Goal: Information Seeking & Learning: Understand process/instructions

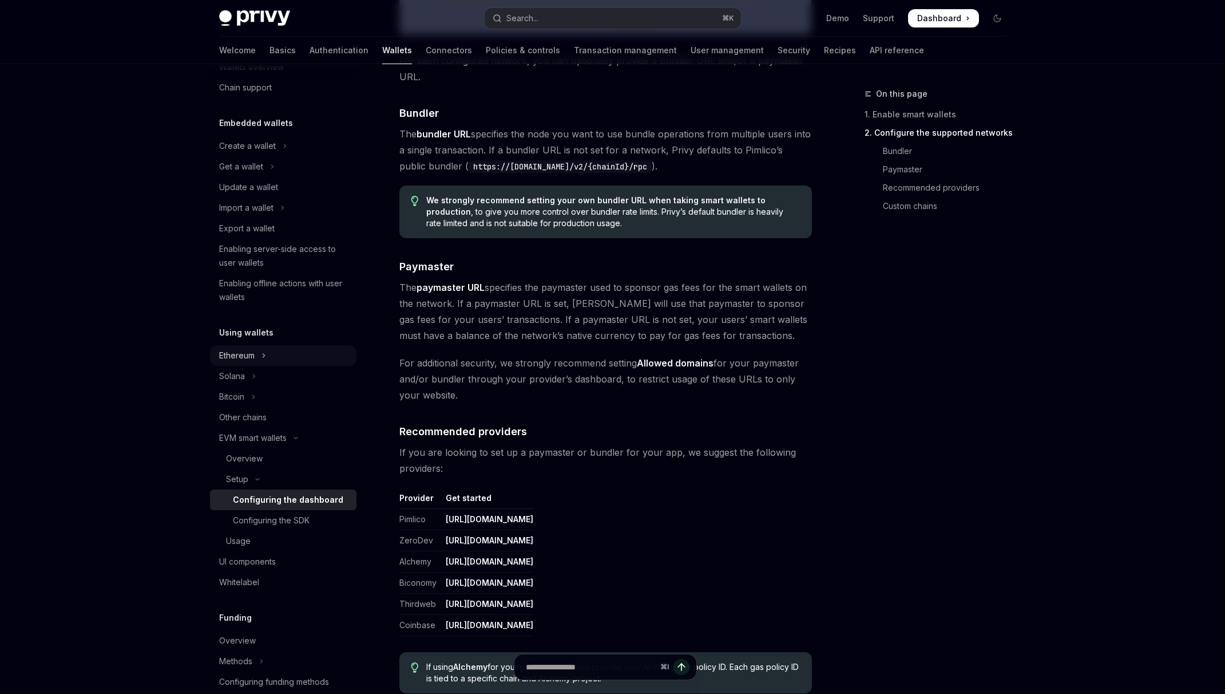
scroll to position [47, 0]
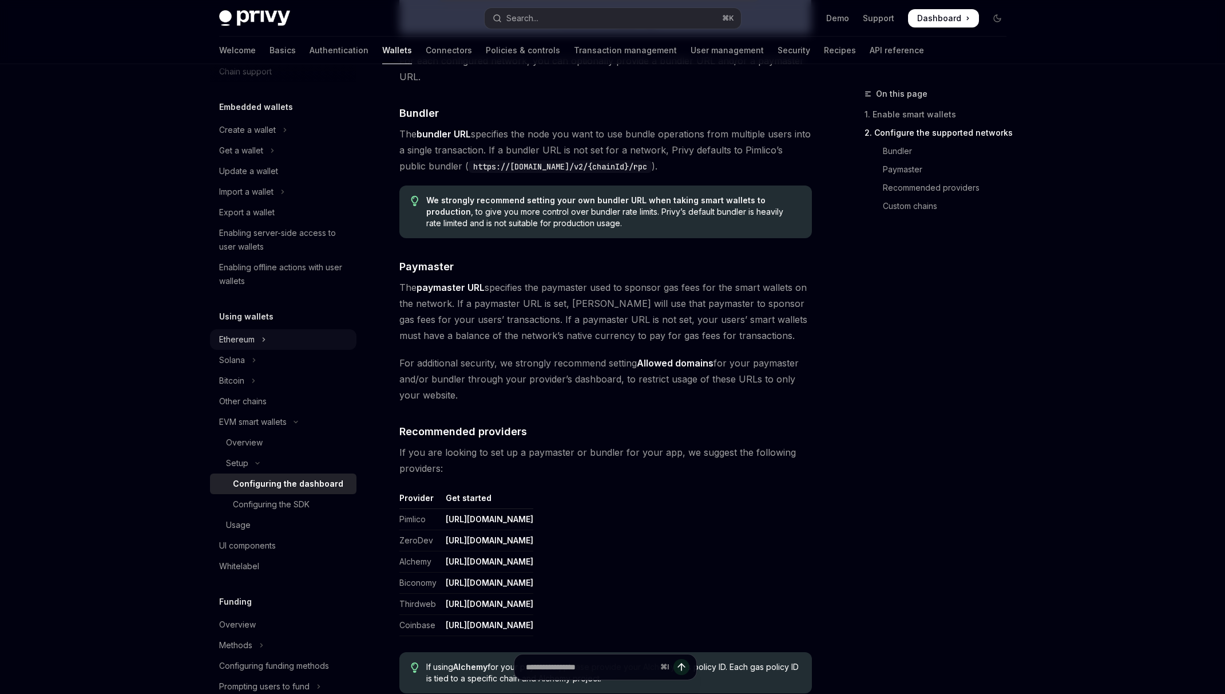
click at [278, 341] on button "Ethereum" at bounding box center [283, 339] width 146 height 21
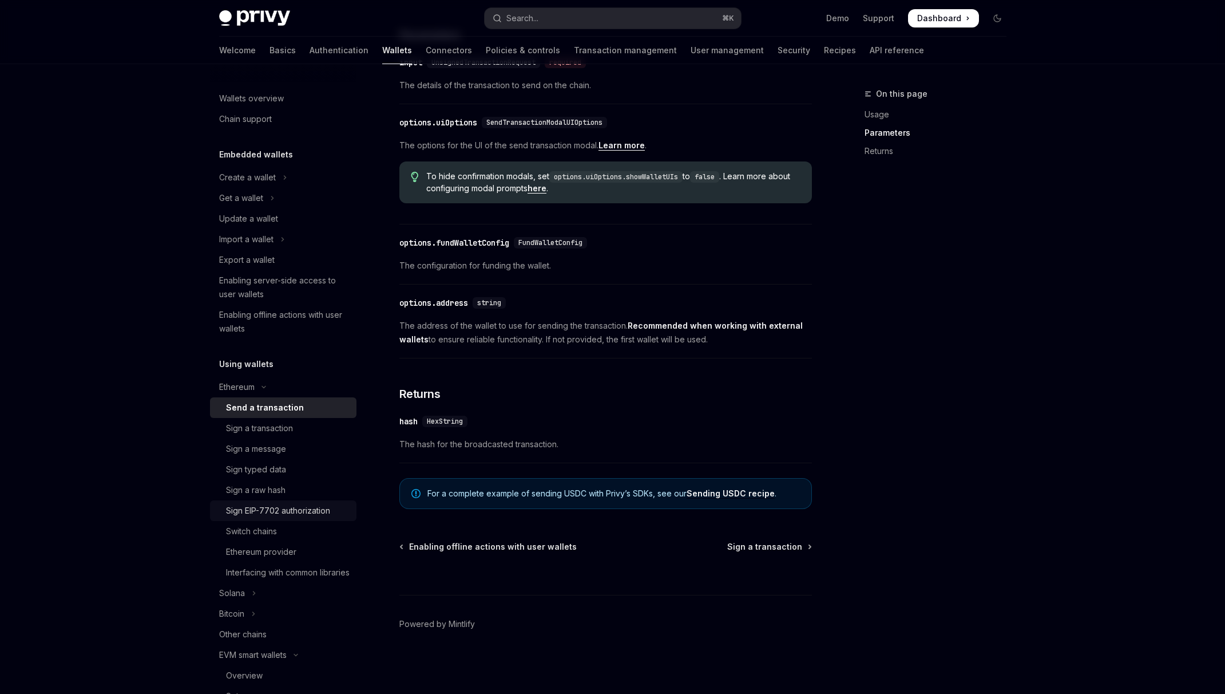
click at [239, 505] on div "Sign EIP-7702 authorization" at bounding box center [278, 511] width 104 height 14
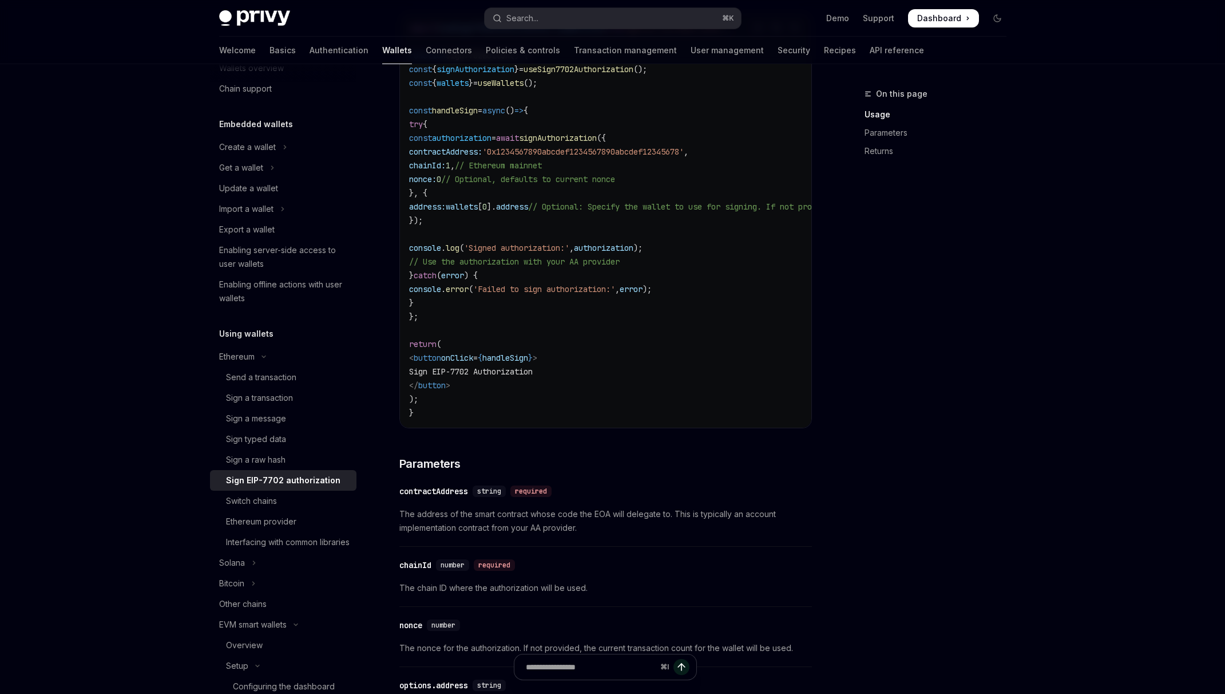
scroll to position [94, 0]
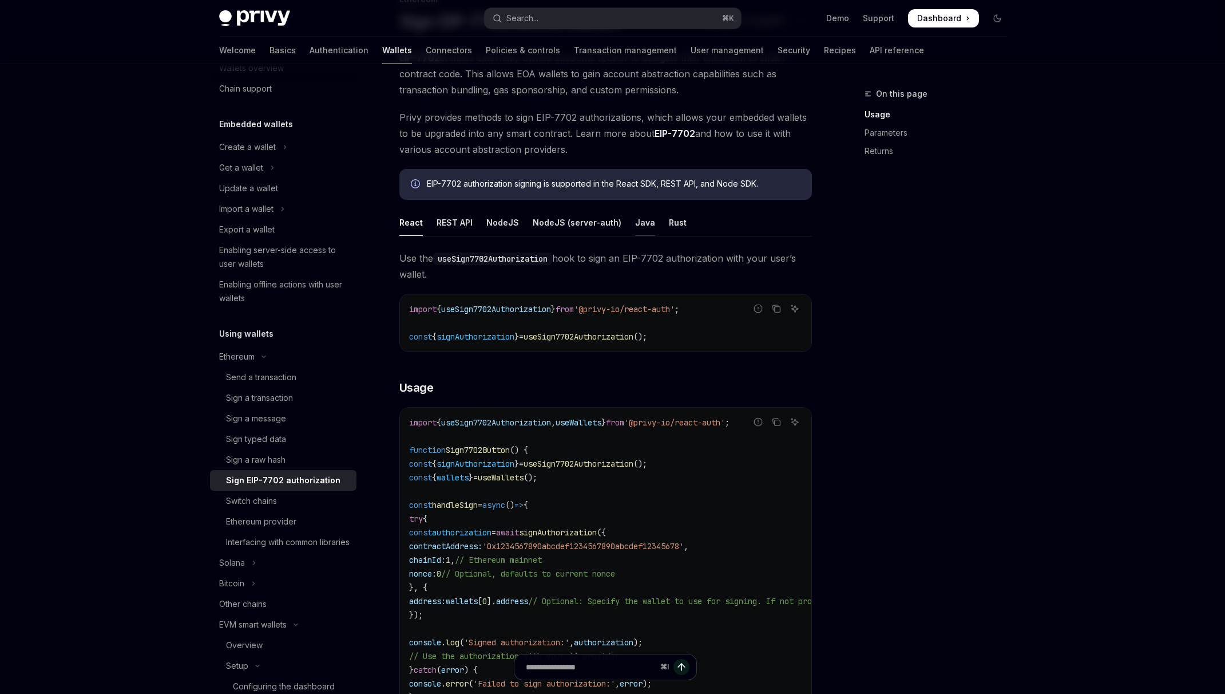
click at [635, 221] on div "Java" at bounding box center [645, 222] width 20 height 27
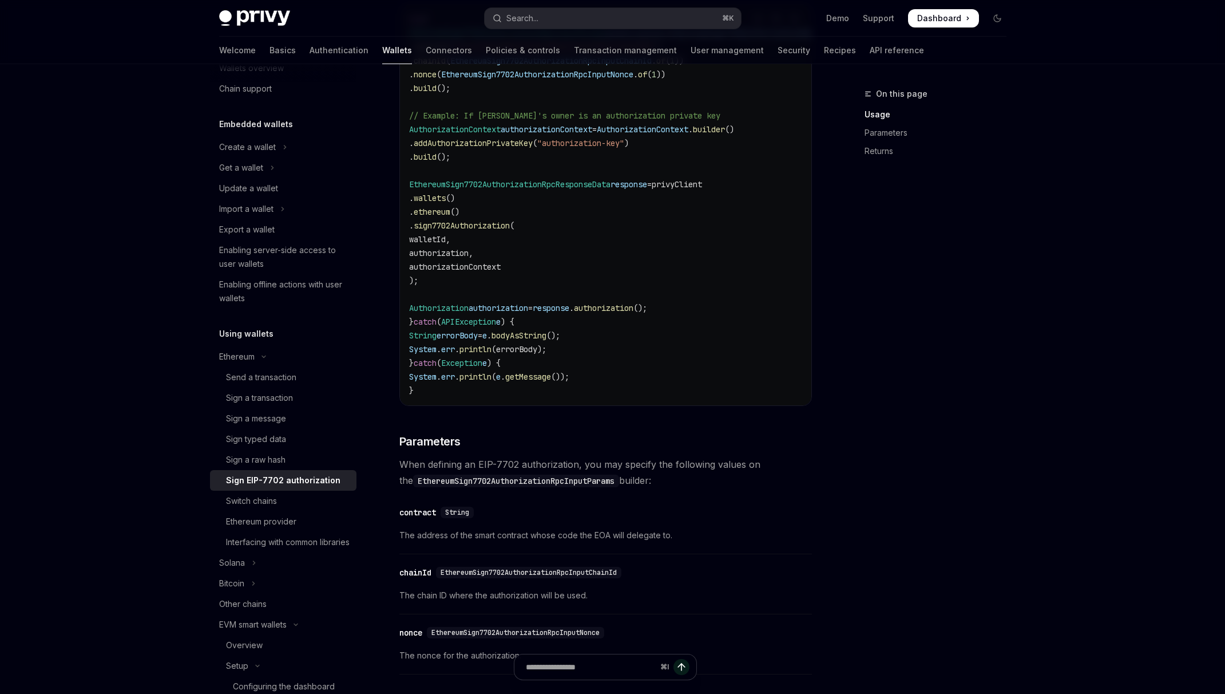
scroll to position [90, 0]
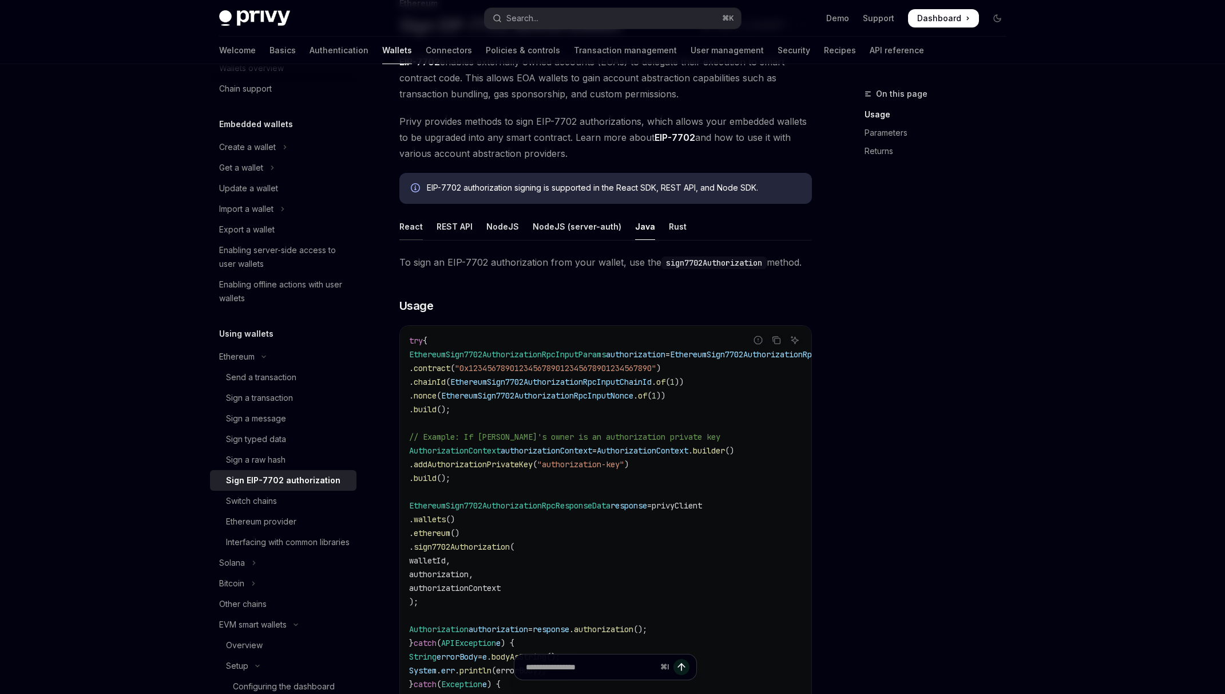
click at [409, 225] on div "React" at bounding box center [410, 226] width 23 height 27
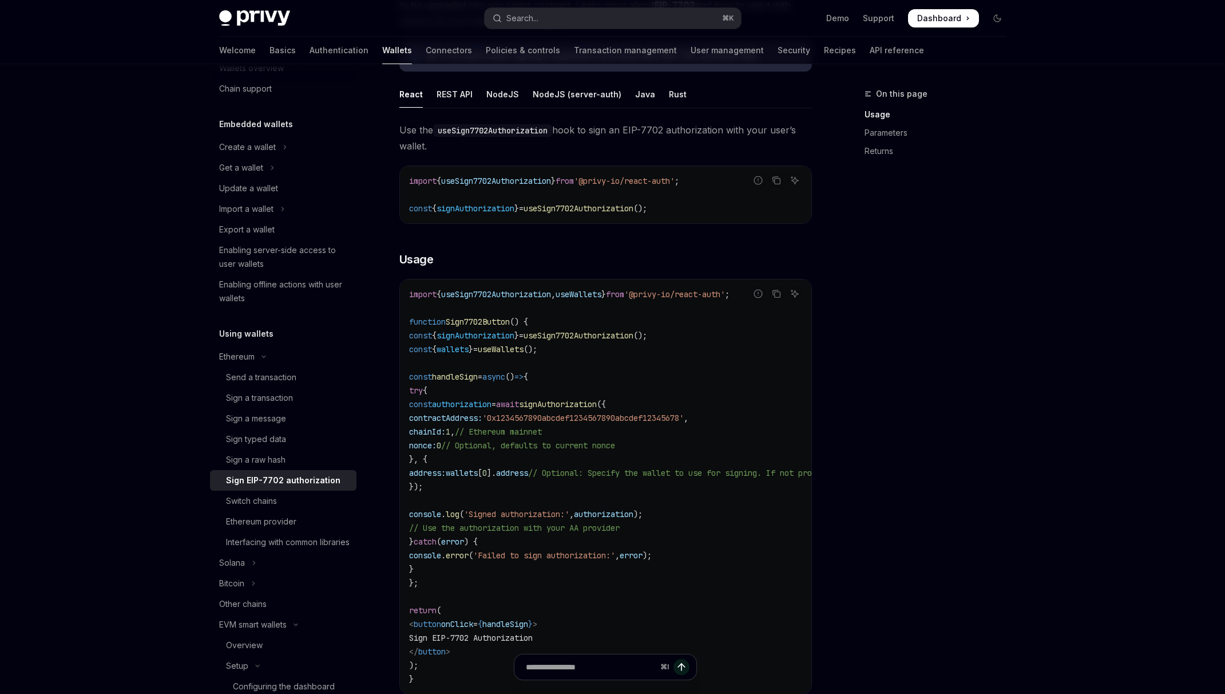
scroll to position [220, 0]
click at [467, 102] on div "REST API" at bounding box center [455, 97] width 36 height 27
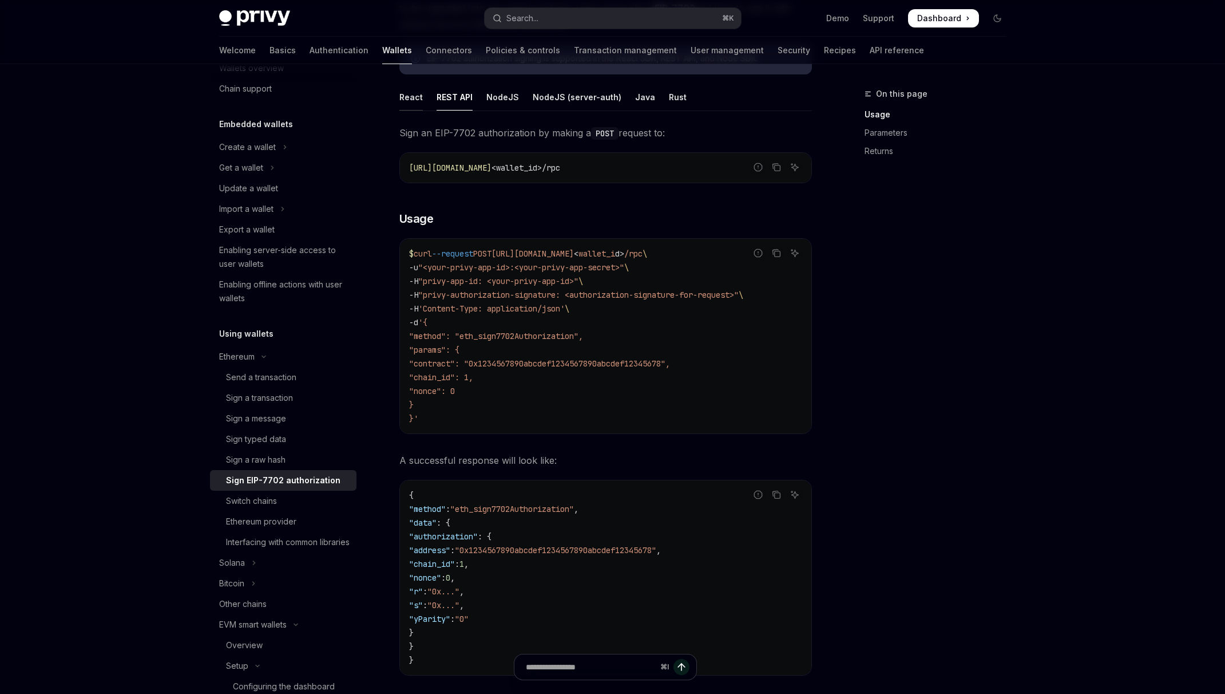
click at [407, 98] on div "React" at bounding box center [410, 97] width 23 height 27
type textarea "*"
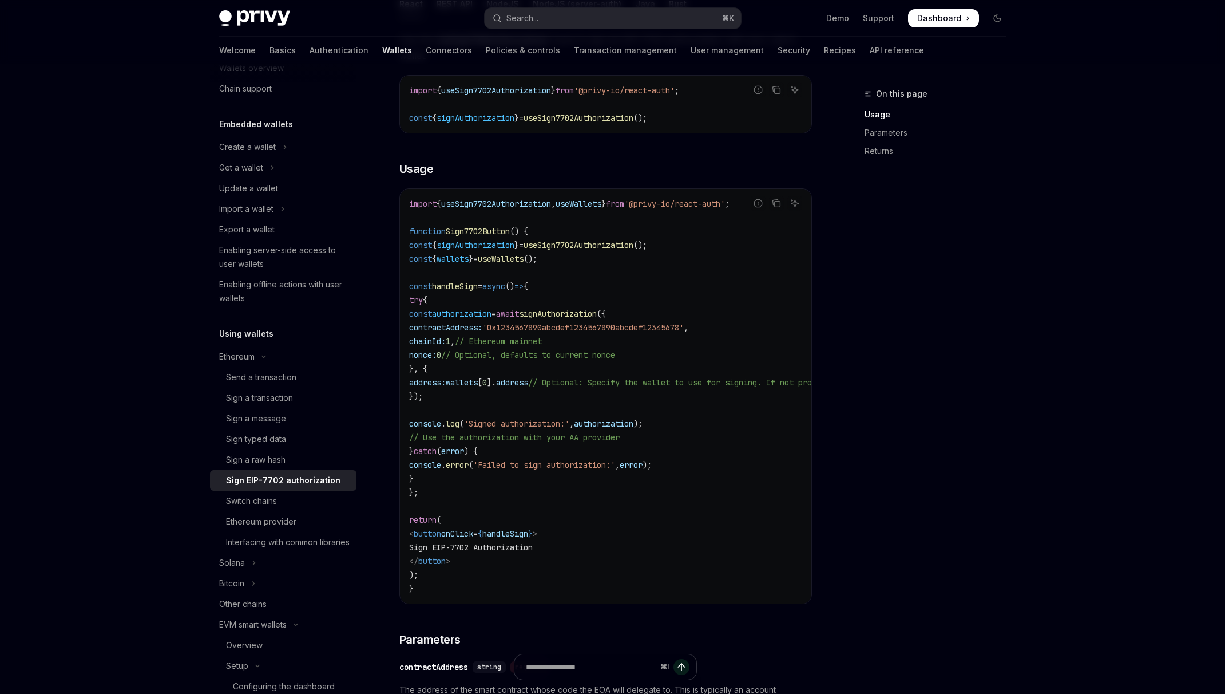
scroll to position [336, 0]
